Goal: Information Seeking & Learning: Learn about a topic

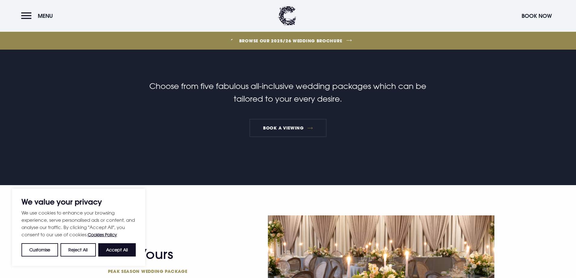
scroll to position [272, 0]
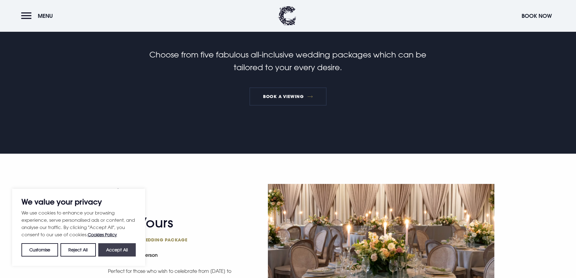
click at [125, 245] on button "Accept All" at bounding box center [116, 249] width 37 height 13
checkbox input "true"
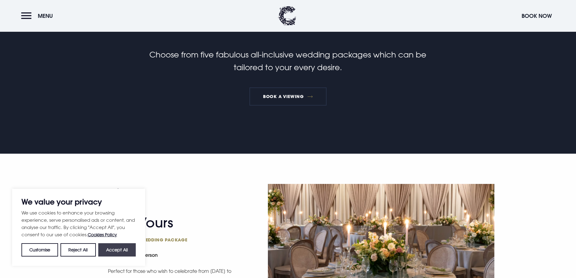
checkbox input "true"
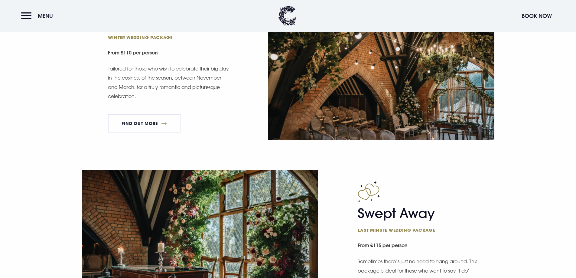
scroll to position [816, 0]
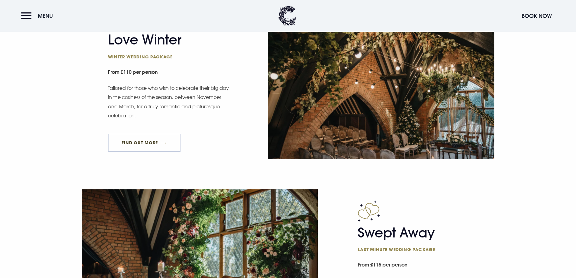
click at [163, 145] on link "FIND OUT MORE" at bounding box center [144, 143] width 73 height 18
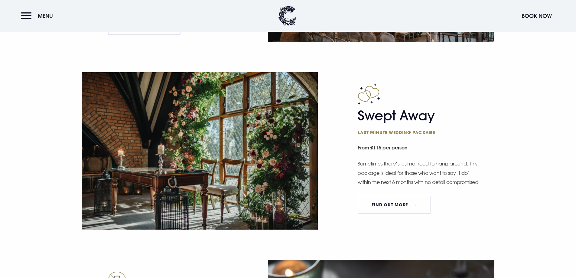
scroll to position [937, 0]
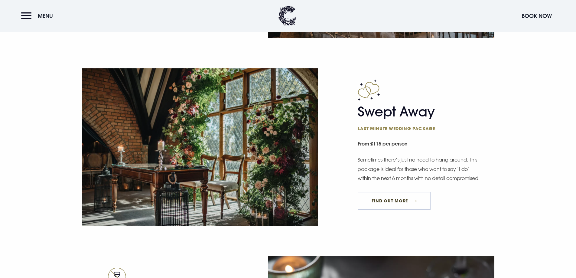
click at [388, 205] on link "FIND OUT MORE" at bounding box center [394, 201] width 73 height 18
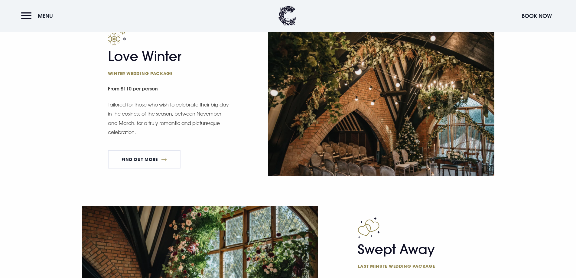
scroll to position [786, 0]
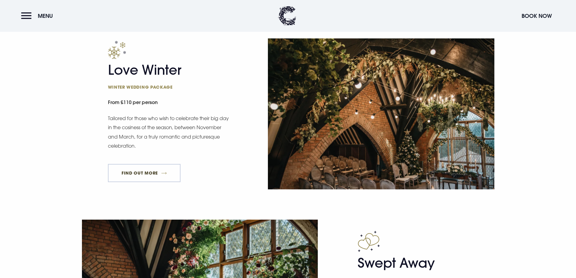
click at [143, 175] on link "FIND OUT MORE" at bounding box center [144, 173] width 73 height 18
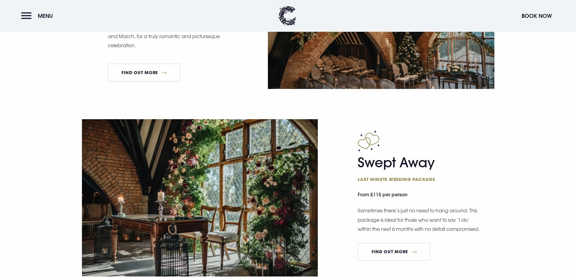
scroll to position [877, 0]
